Goal: Transaction & Acquisition: Subscribe to service/newsletter

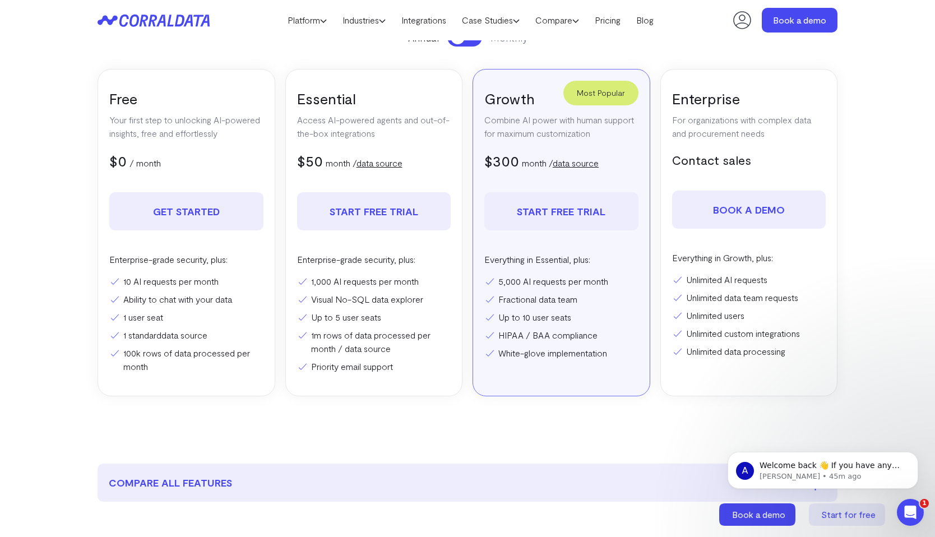
click at [544, 208] on link "Start free trial" at bounding box center [561, 211] width 154 height 38
